Goal: Navigation & Orientation: Find specific page/section

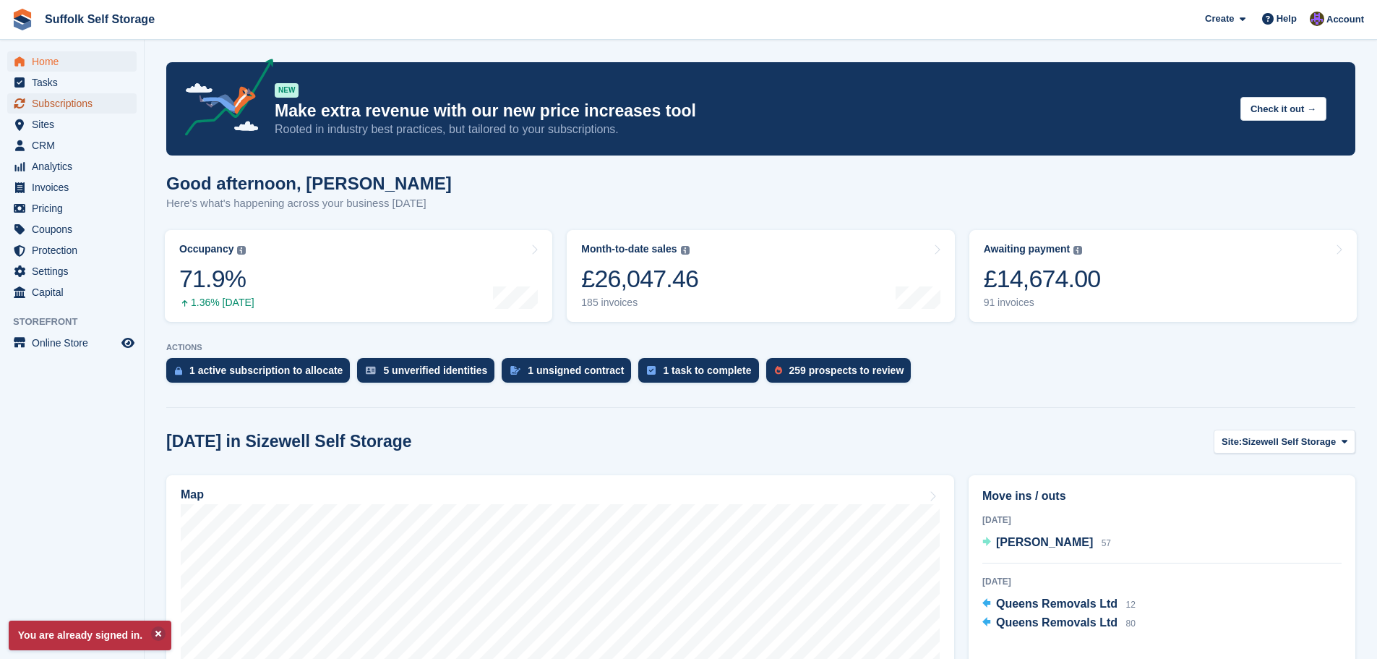
click at [78, 95] on span "Subscriptions" at bounding box center [75, 103] width 87 height 20
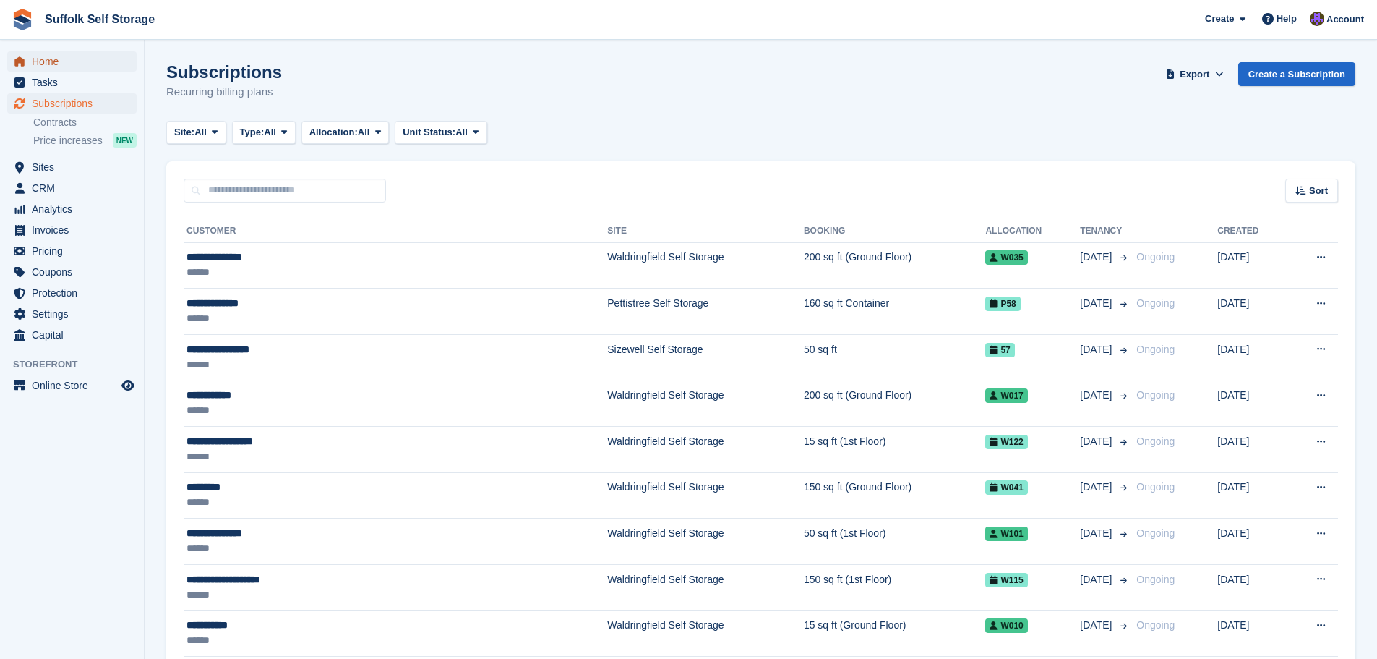
click at [47, 62] on span "Home" at bounding box center [75, 61] width 87 height 20
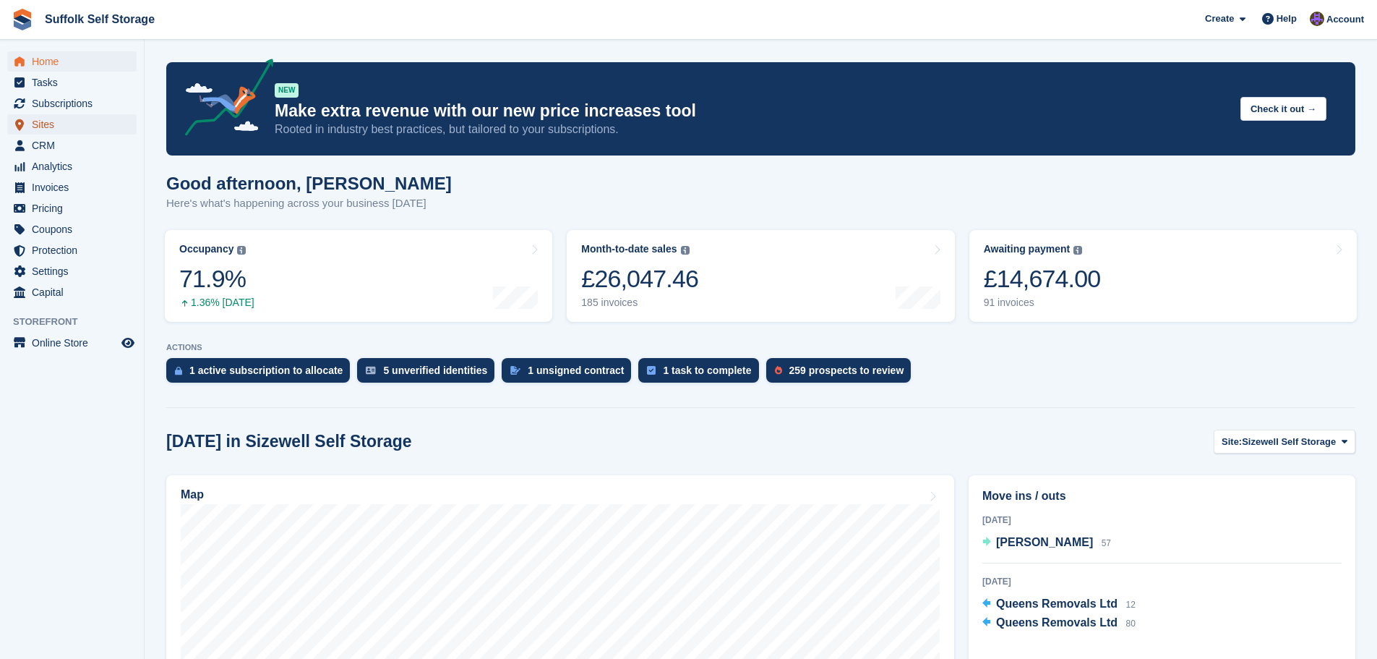
click at [62, 119] on span "Sites" at bounding box center [75, 124] width 87 height 20
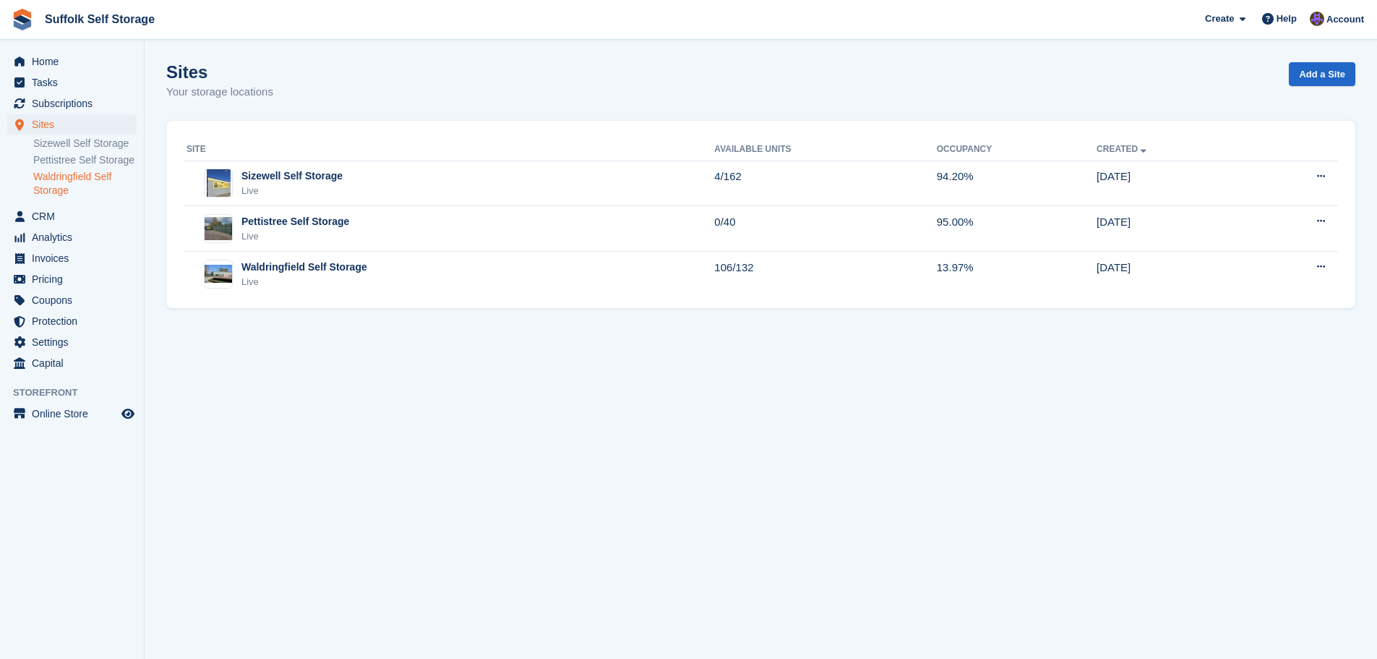
click at [90, 175] on link "Waldringfield Self Storage" at bounding box center [84, 183] width 103 height 27
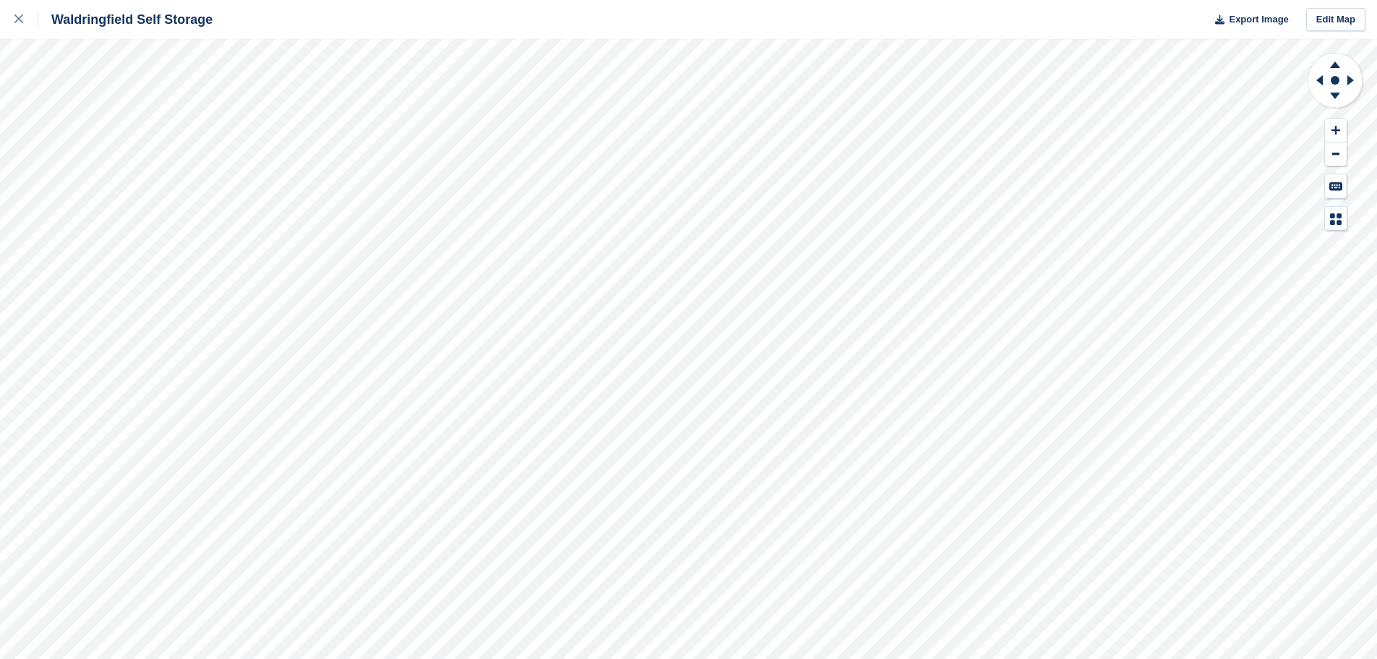
click at [123, 182] on div "Waldringfield Self Storage Export Image Edit Map" at bounding box center [688, 329] width 1377 height 659
click at [119, 194] on div "Waldringfield Self Storage Export Image Edit Map" at bounding box center [688, 329] width 1377 height 659
click at [65, 168] on div "Waldringfield Self Storage Export Image Edit Map" at bounding box center [688, 329] width 1377 height 659
